Goal: Task Accomplishment & Management: Use online tool/utility

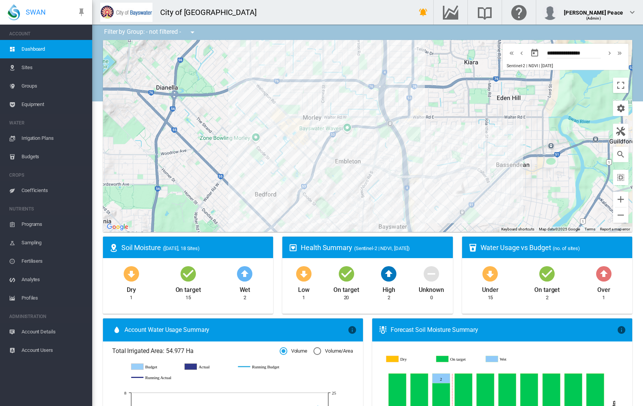
drag, startPoint x: 401, startPoint y: 83, endPoint x: 383, endPoint y: 144, distance: 63.9
click at [383, 144] on div at bounding box center [367, 136] width 529 height 192
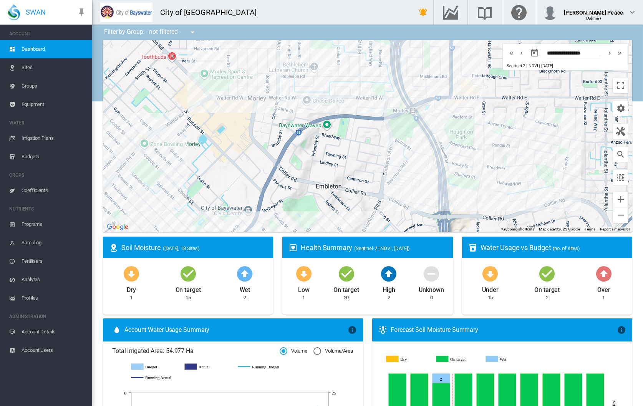
drag, startPoint x: 354, startPoint y: 121, endPoint x: 355, endPoint y: 217, distance: 96.8
click at [355, 217] on div at bounding box center [367, 136] width 529 height 192
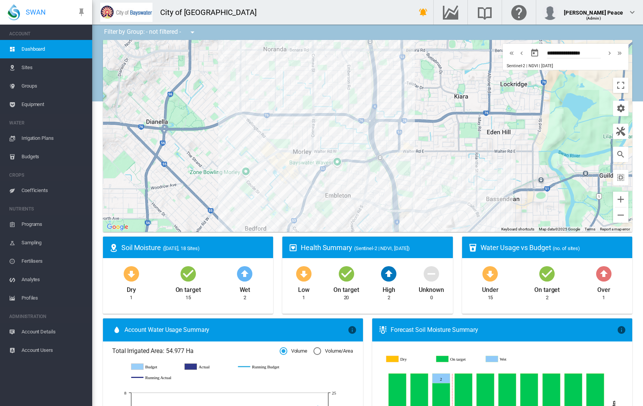
click at [42, 137] on span "Irrigation Plans" at bounding box center [54, 138] width 65 height 18
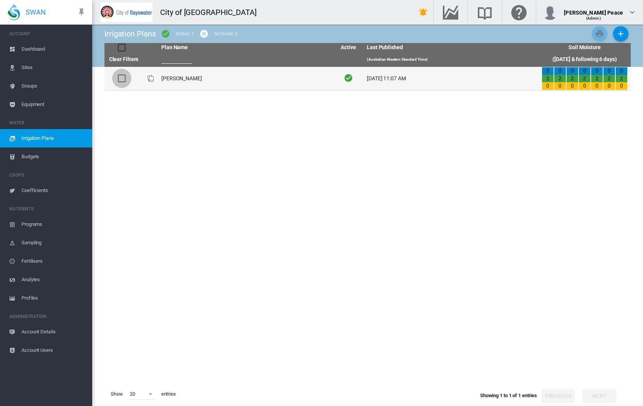
click at [123, 80] on div at bounding box center [122, 79] width 8 height 8
click at [172, 78] on td "[PERSON_NAME]" at bounding box center [245, 78] width 175 height 23
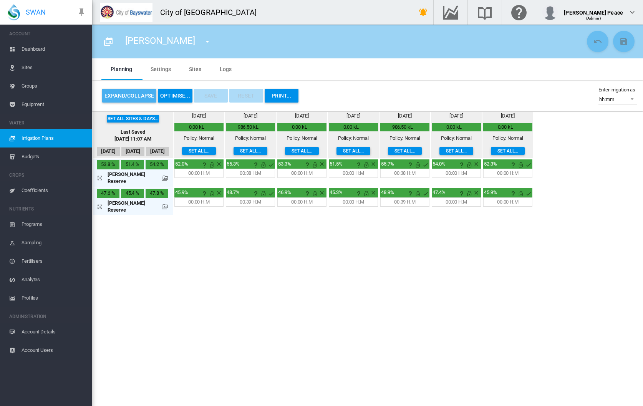
click at [124, 95] on button "Expand/Collapse" at bounding box center [129, 96] width 54 height 14
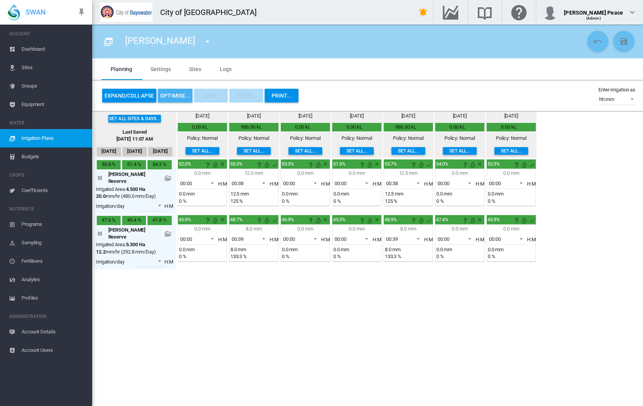
click at [171, 93] on button "OPTIMISE..." at bounding box center [175, 96] width 35 height 14
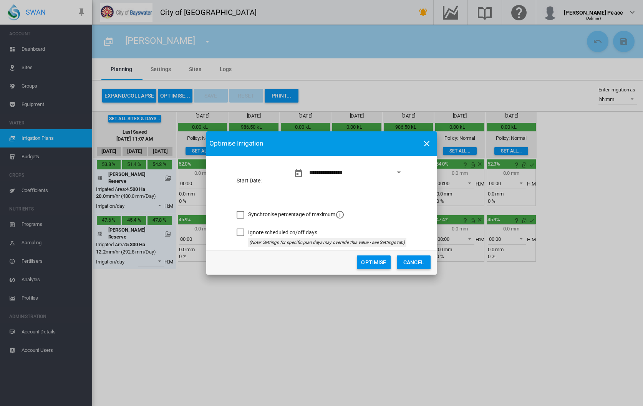
click at [377, 262] on button "Optimise" at bounding box center [374, 262] width 34 height 14
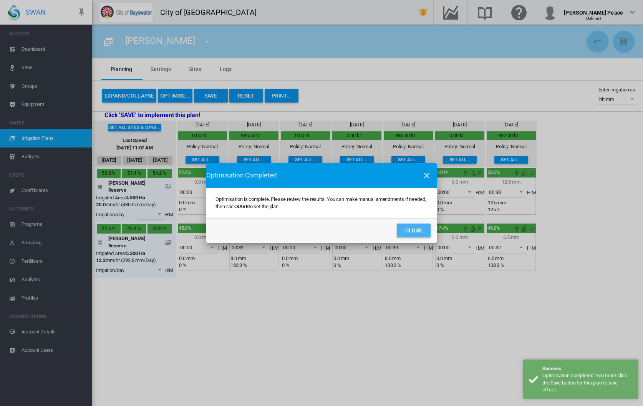
click at [414, 229] on button "Close" at bounding box center [414, 231] width 34 height 14
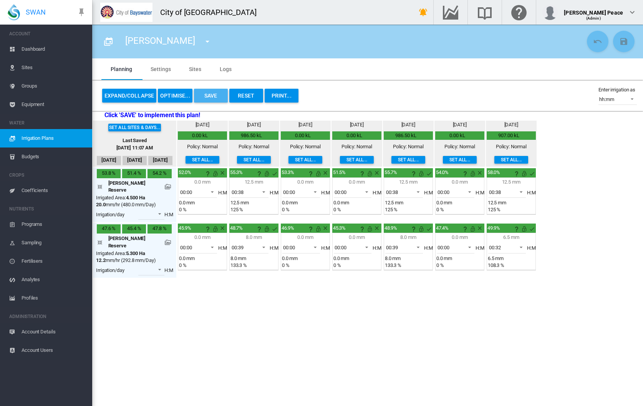
click at [213, 94] on button "Save" at bounding box center [211, 96] width 34 height 14
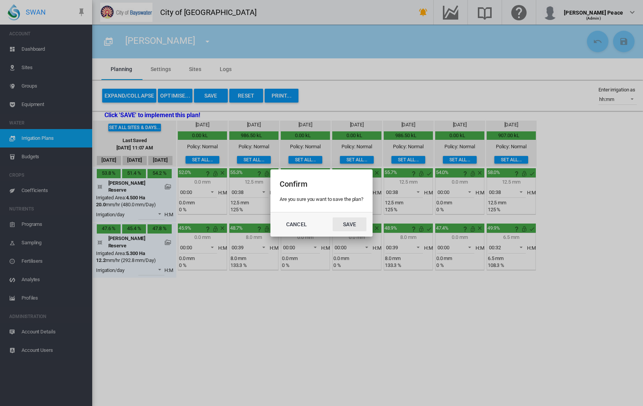
click at [351, 228] on button "Save" at bounding box center [350, 224] width 34 height 14
